Goal: Check status

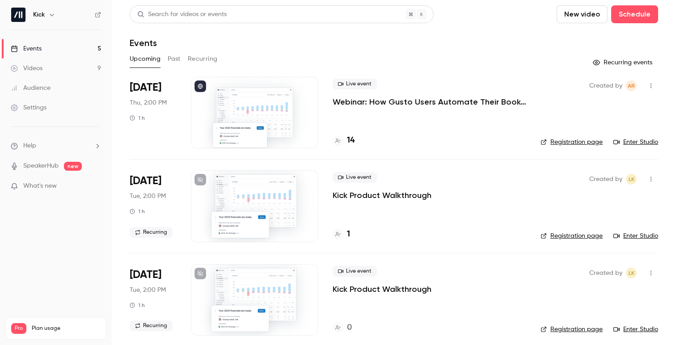
click at [337, 67] on div "Upcoming Past Recurring" at bounding box center [394, 61] width 528 height 18
